Goal: Use online tool/utility

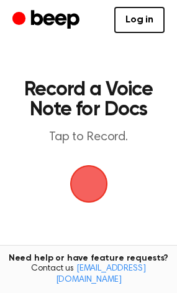
click at [87, 183] on span "button" at bounding box center [89, 184] width 38 height 38
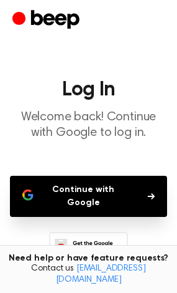
click at [122, 198] on button "Continue with Google" at bounding box center [88, 196] width 157 height 41
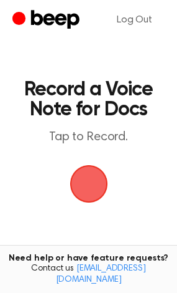
click at [87, 186] on span "button" at bounding box center [89, 183] width 35 height 35
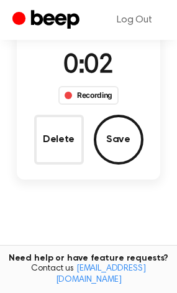
scroll to position [116, 0]
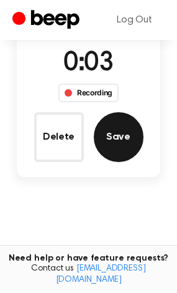
click at [119, 128] on button "Save" at bounding box center [119, 137] width 50 height 50
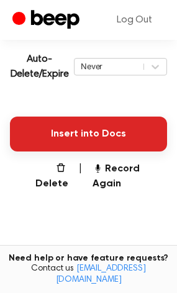
scroll to position [279, 0]
click at [101, 133] on button "Insert into Docs" at bounding box center [88, 133] width 157 height 35
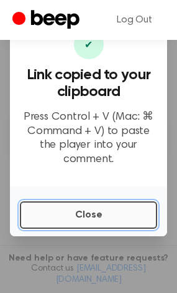
click at [92, 209] on button "Close" at bounding box center [89, 214] width 138 height 27
